Goal: Task Accomplishment & Management: Manage account settings

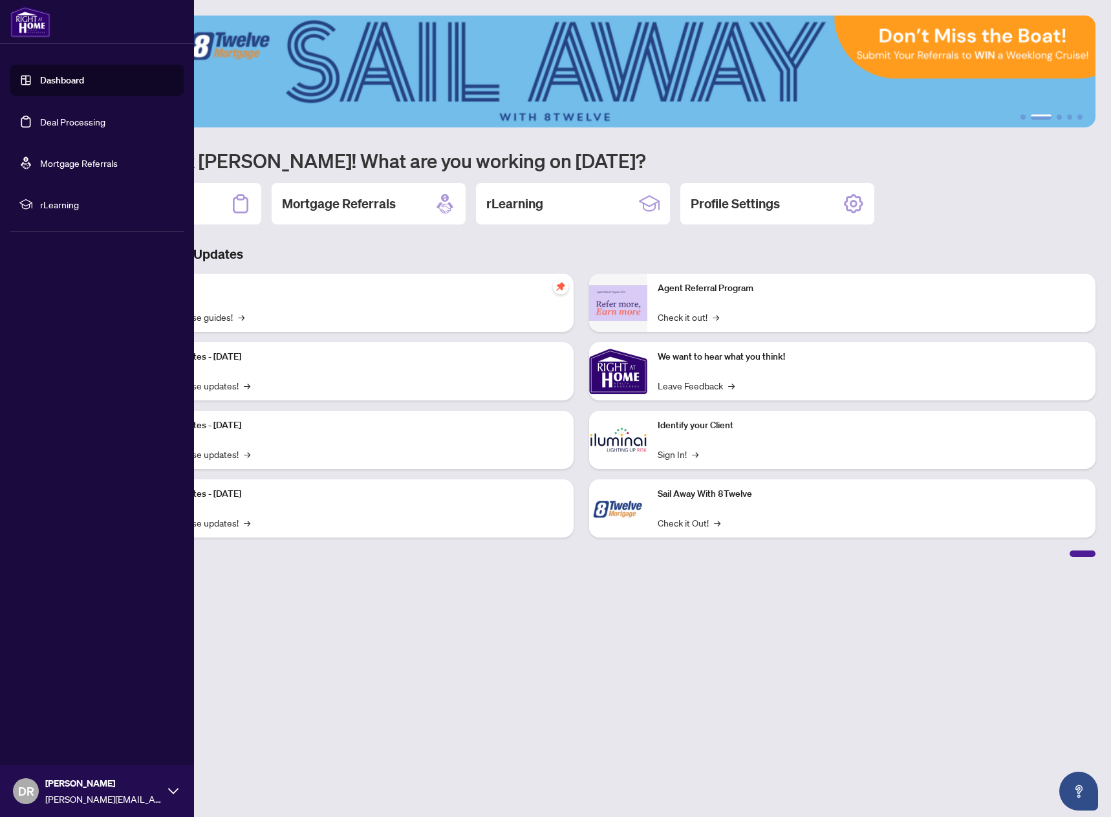
click at [69, 122] on link "Deal Processing" at bounding box center [72, 122] width 65 height 12
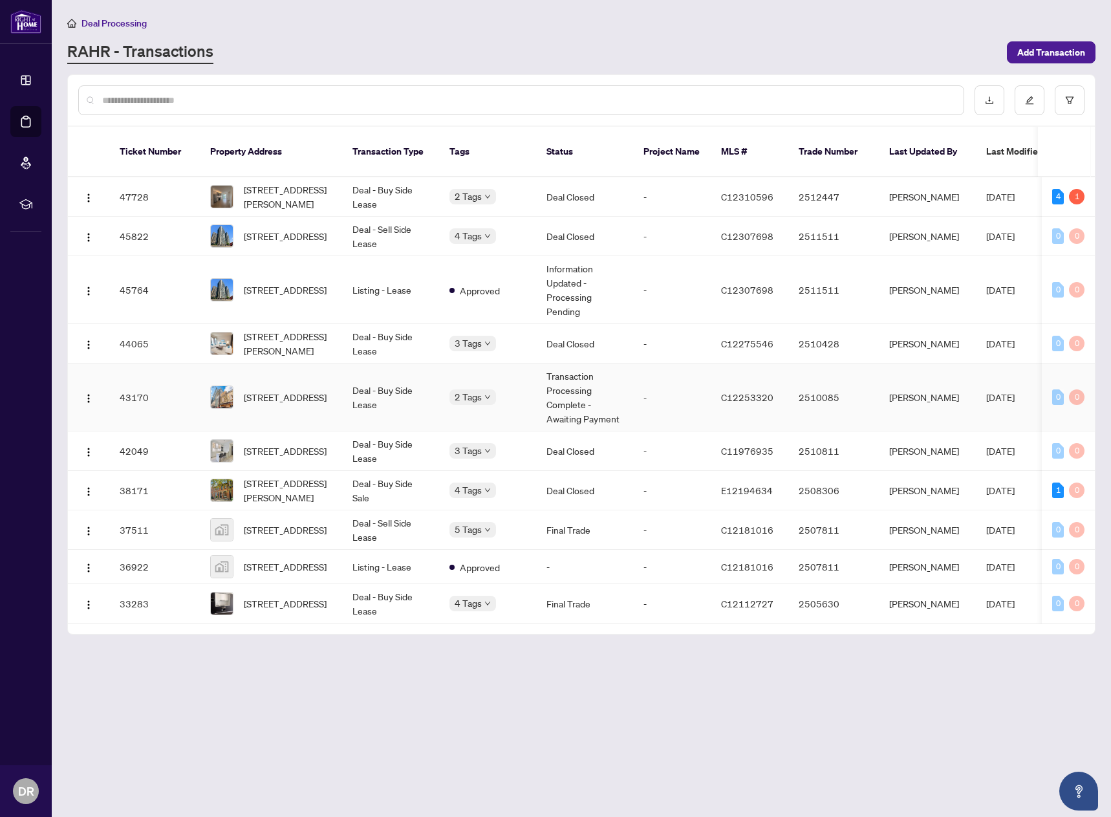
drag, startPoint x: 850, startPoint y: 382, endPoint x: 821, endPoint y: 385, distance: 28.6
click at [845, 382] on td "2510085" at bounding box center [833, 398] width 91 height 68
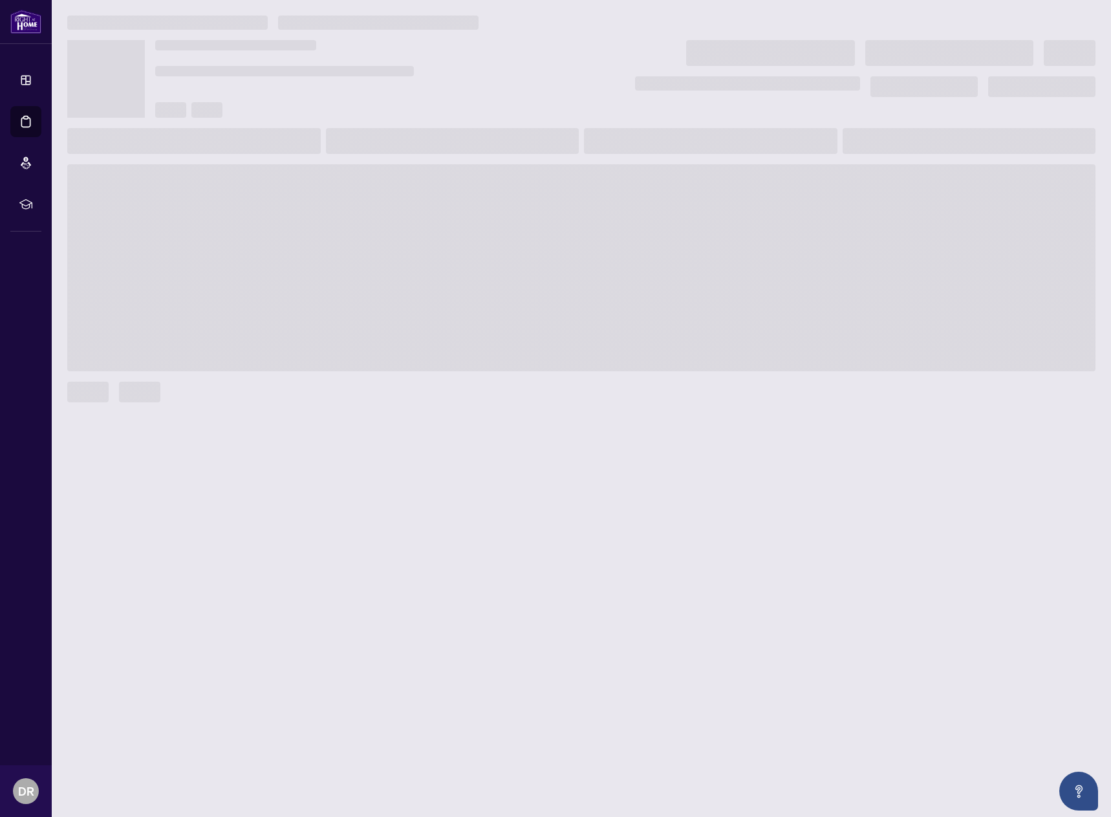
click at [810, 385] on main at bounding box center [581, 408] width 1059 height 817
click at [810, 385] on div at bounding box center [581, 392] width 1028 height 21
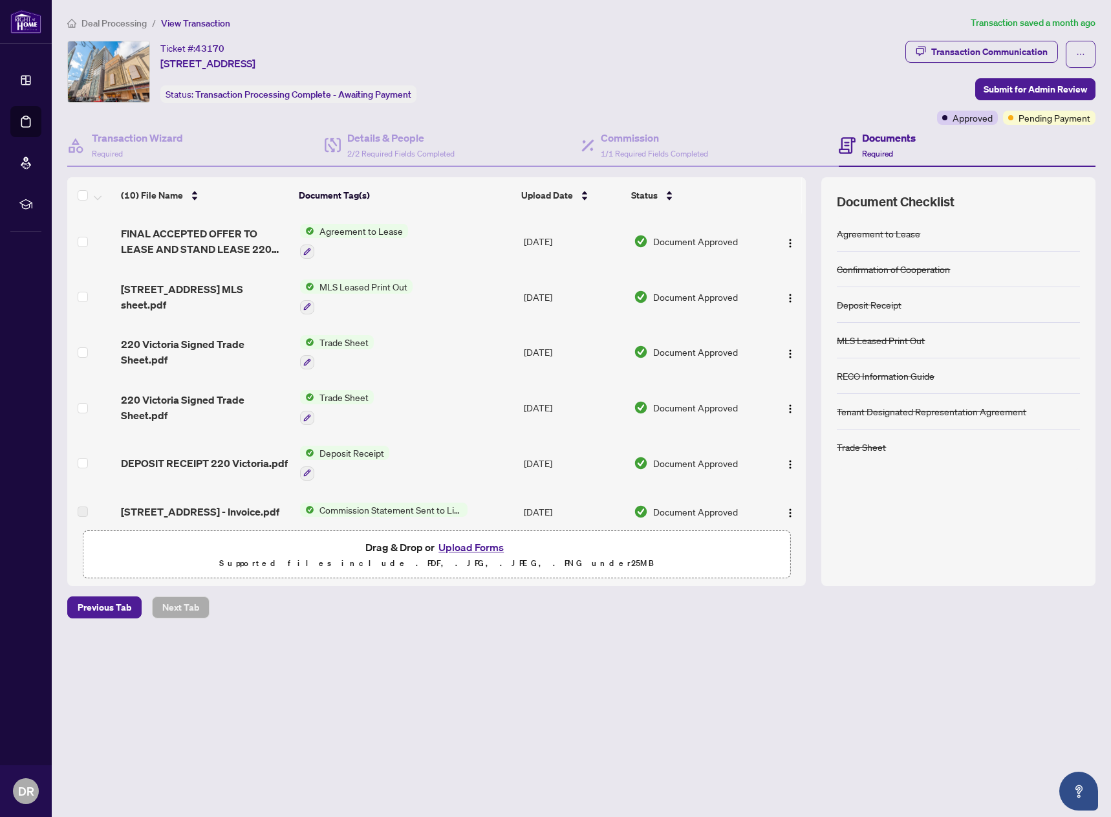
drag, startPoint x: 240, startPoint y: 49, endPoint x: 224, endPoint y: 46, distance: 16.4
click at [237, 49] on div "Ticket #: 43170 [STREET_ADDRESS]" at bounding box center [207, 56] width 95 height 30
click at [220, 46] on div "Ticket #: 43170 [STREET_ADDRESS]" at bounding box center [207, 56] width 95 height 30
click at [210, 45] on span "43170" at bounding box center [209, 49] width 29 height 12
click at [209, 45] on span "43170" at bounding box center [209, 49] width 29 height 12
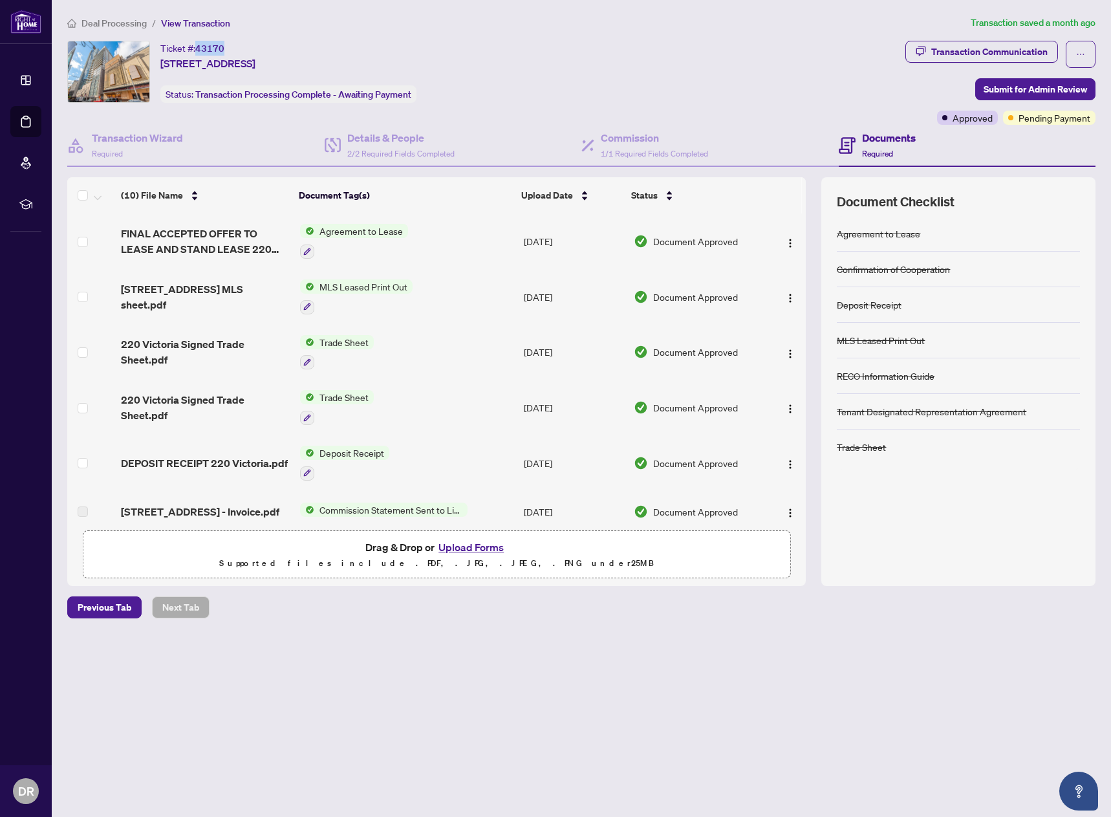
click at [208, 45] on span "43170" at bounding box center [209, 49] width 29 height 12
